Goal: Navigation & Orientation: Find specific page/section

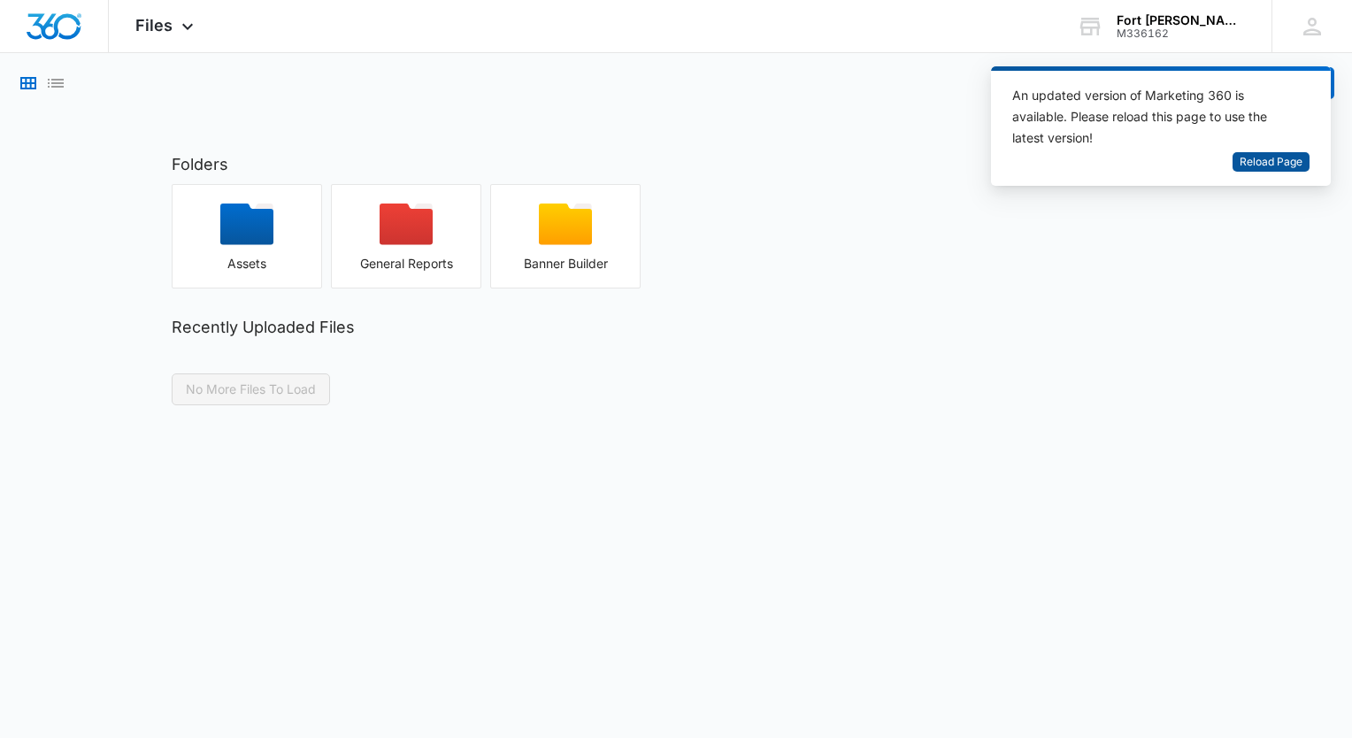
click at [1271, 157] on span "Reload Page" at bounding box center [1271, 162] width 63 height 17
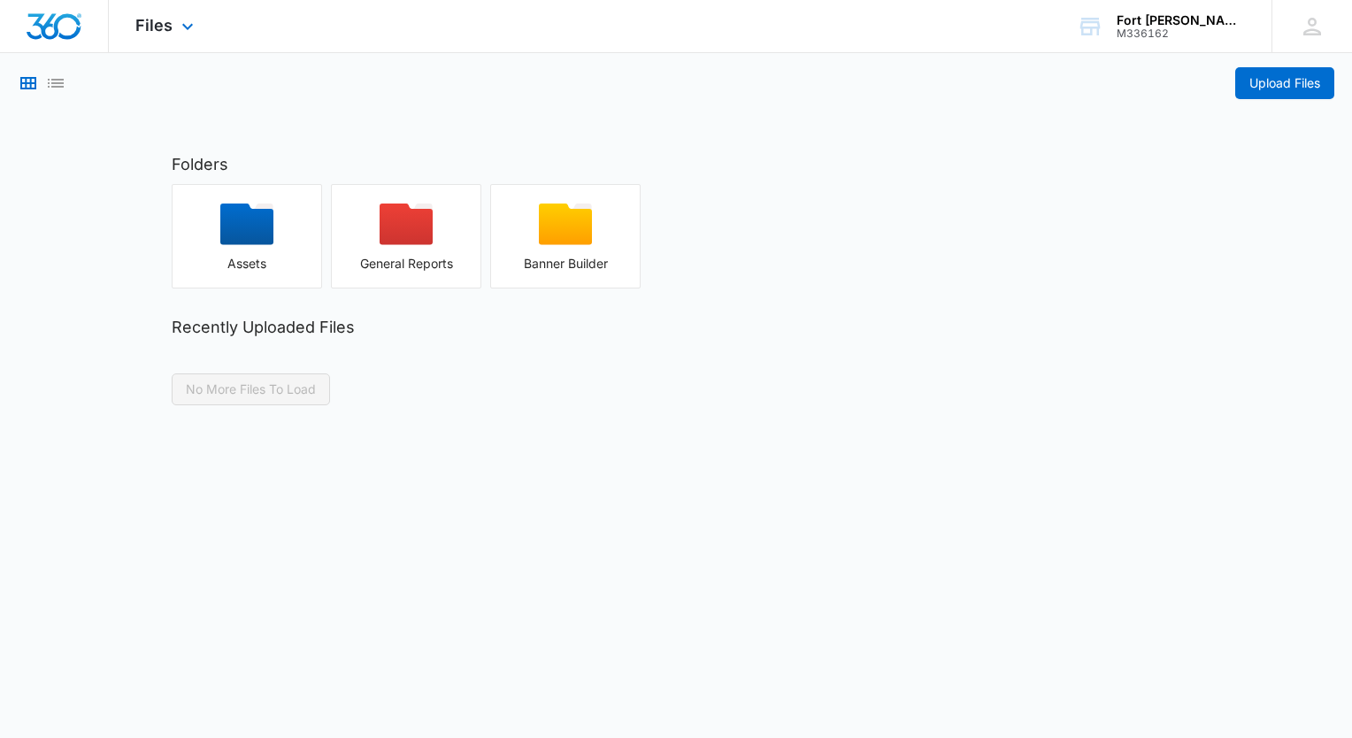
click at [60, 32] on img "Dashboard" at bounding box center [54, 26] width 57 height 27
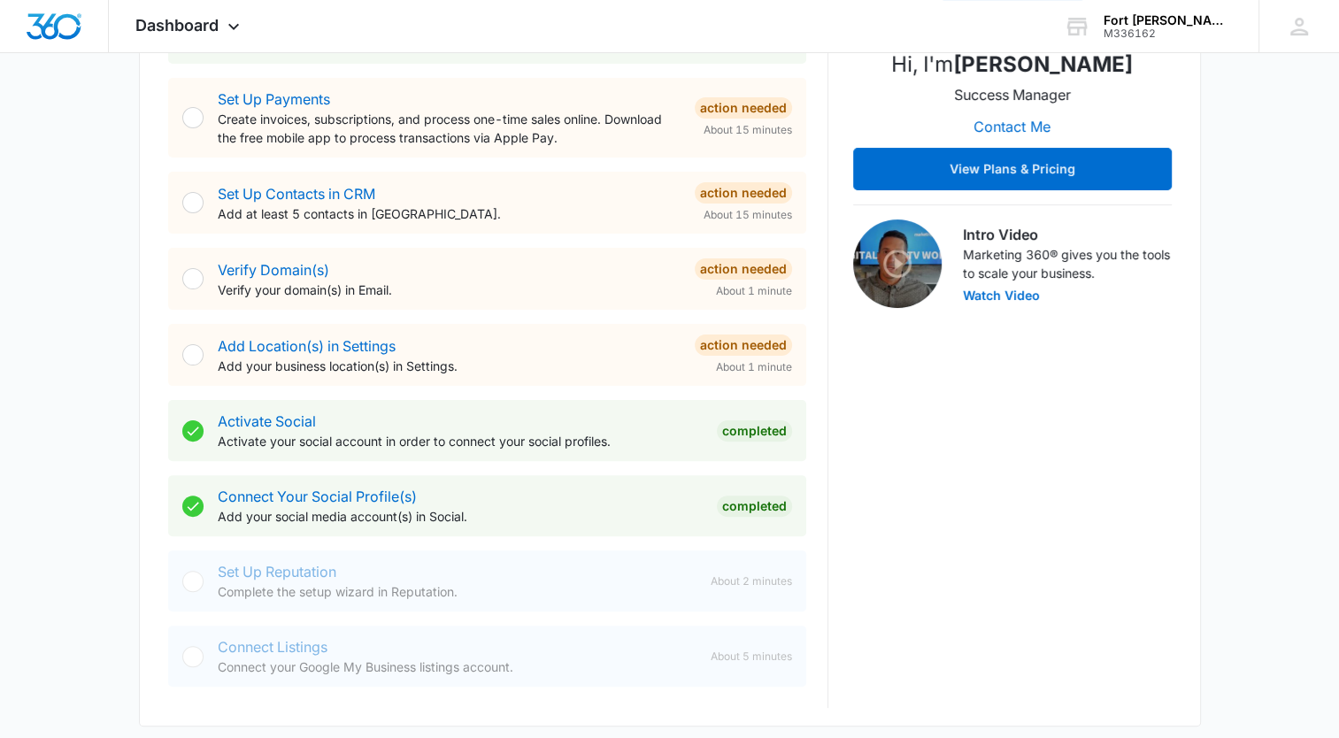
scroll to position [379, 0]
